Goal: Task Accomplishment & Management: Use online tool/utility

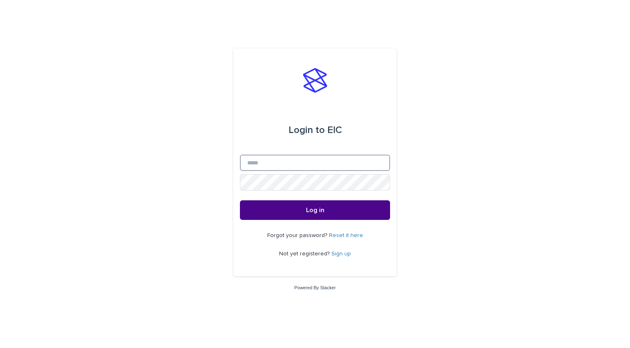
click at [287, 171] on input "Email" at bounding box center [315, 163] width 150 height 16
type input "**********"
click at [315, 211] on button "Log in" at bounding box center [315, 210] width 150 height 20
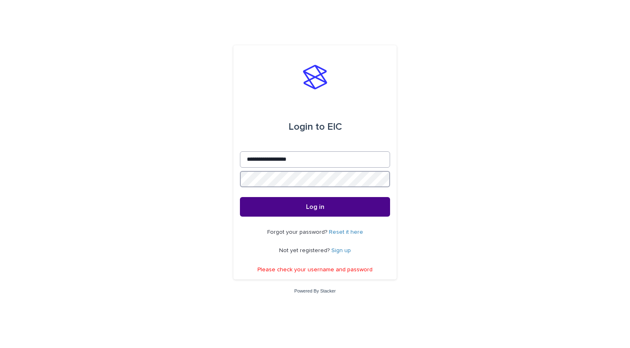
click at [315, 207] on button "Log in" at bounding box center [315, 207] width 150 height 20
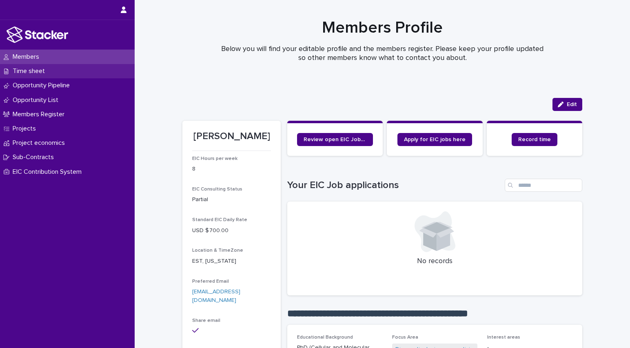
click at [29, 71] on p "Time sheet" at bounding box center [30, 71] width 42 height 8
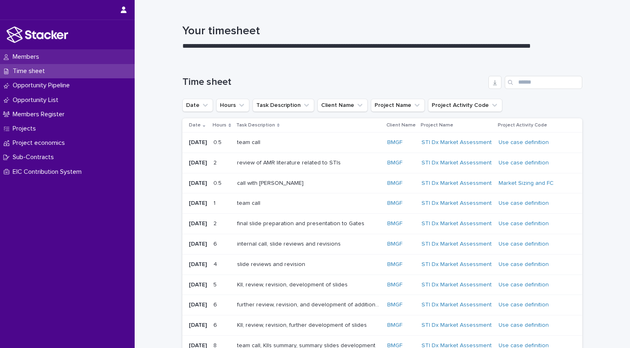
click at [38, 56] on p "Members" at bounding box center [27, 57] width 36 height 8
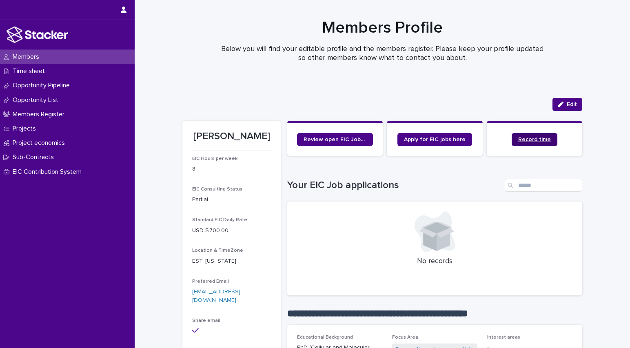
click at [528, 141] on span "Record time" at bounding box center [534, 140] width 33 height 6
click at [30, 69] on p "Time sheet" at bounding box center [30, 71] width 42 height 8
